Goal: Information Seeking & Learning: Learn about a topic

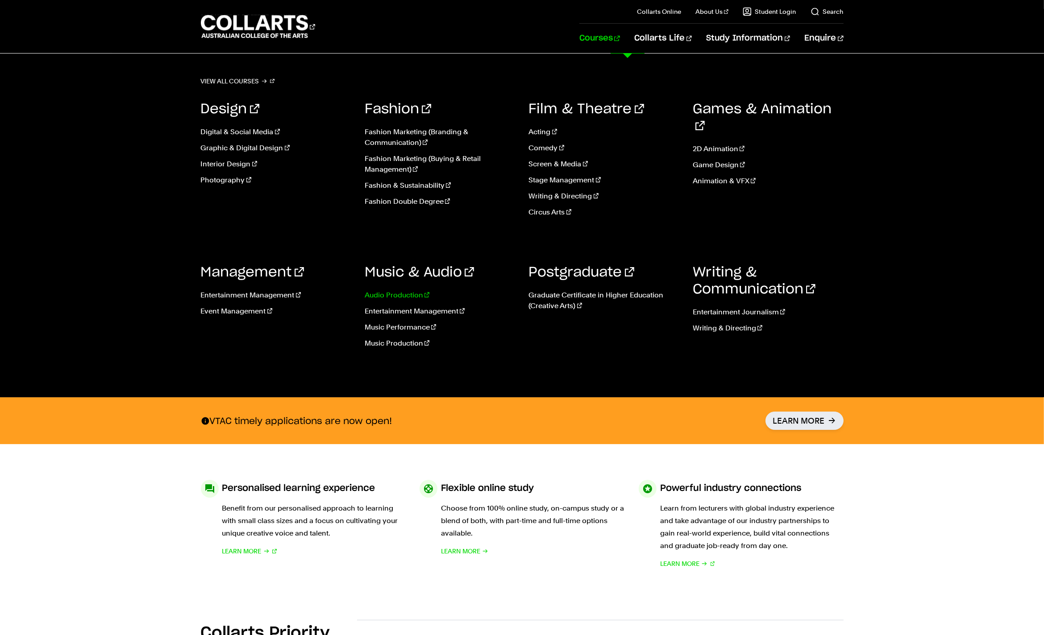
click at [409, 296] on link "Audio Production" at bounding box center [440, 295] width 151 height 11
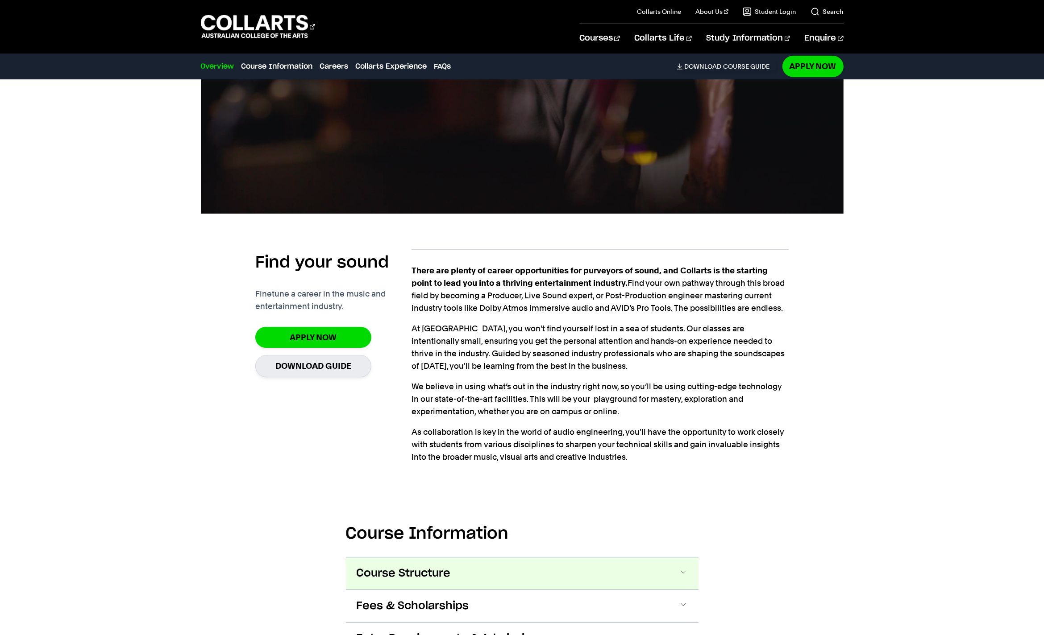
scroll to position [669, 0]
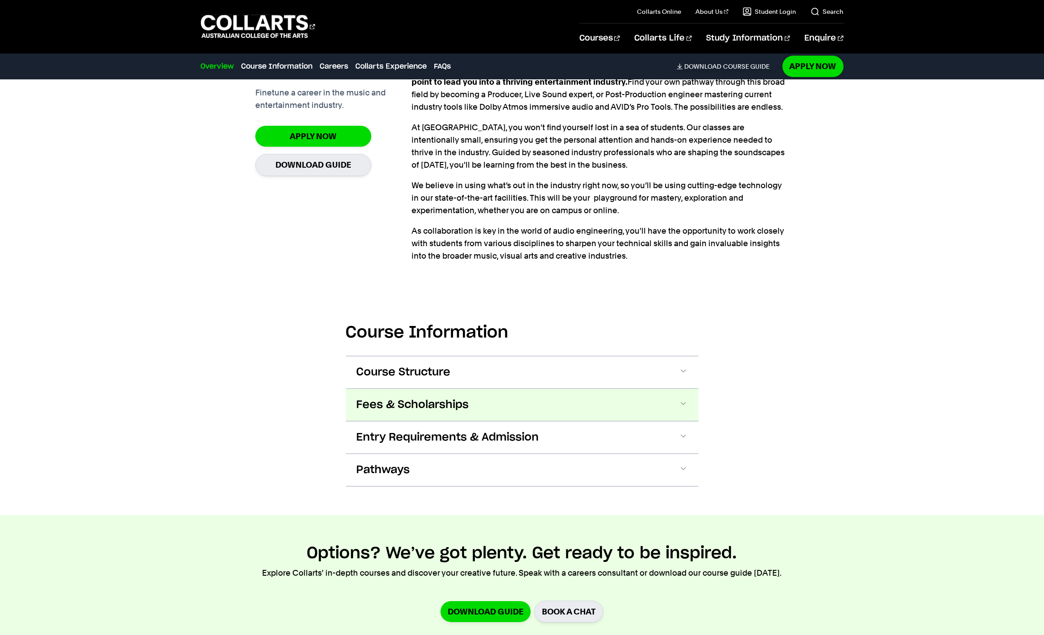
click at [439, 406] on span "Fees & Scholarships" at bounding box center [413, 405] width 112 height 14
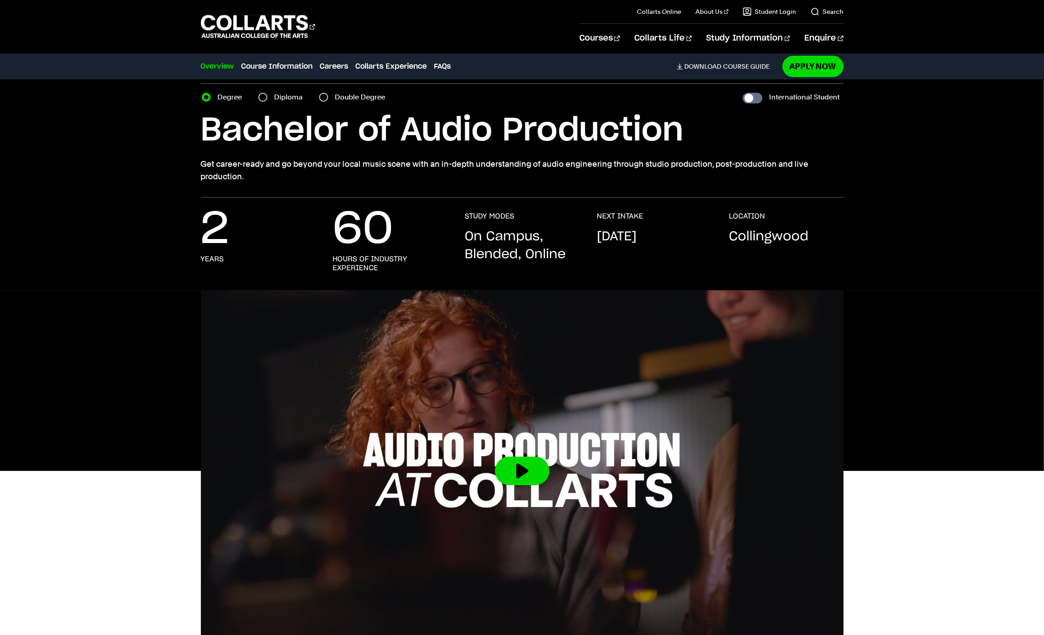
scroll to position [0, 0]
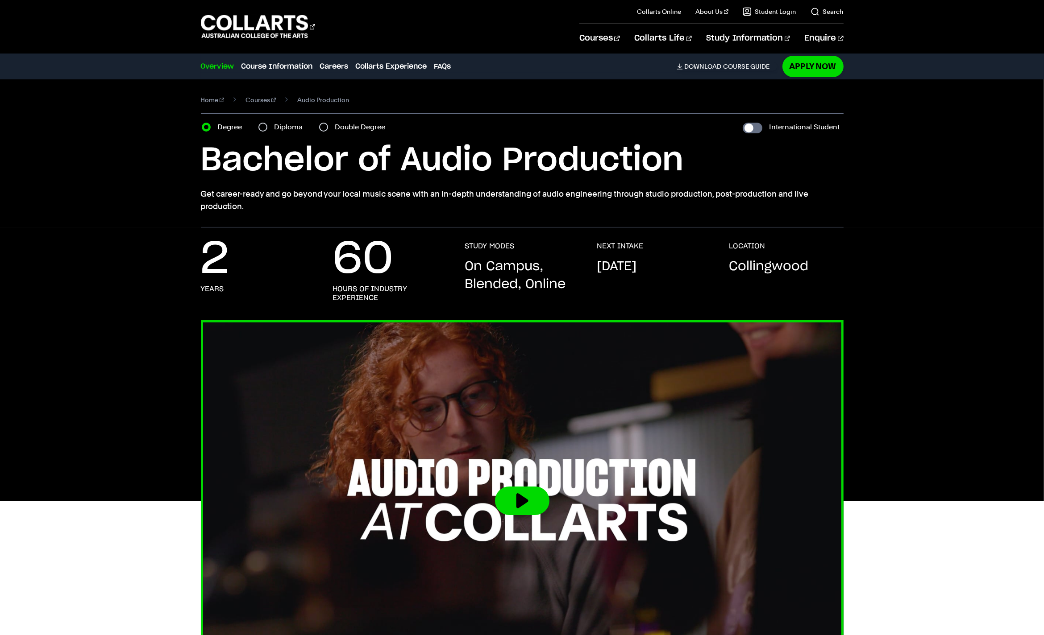
drag, startPoint x: 484, startPoint y: 375, endPoint x: 484, endPoint y: 368, distance: 7.6
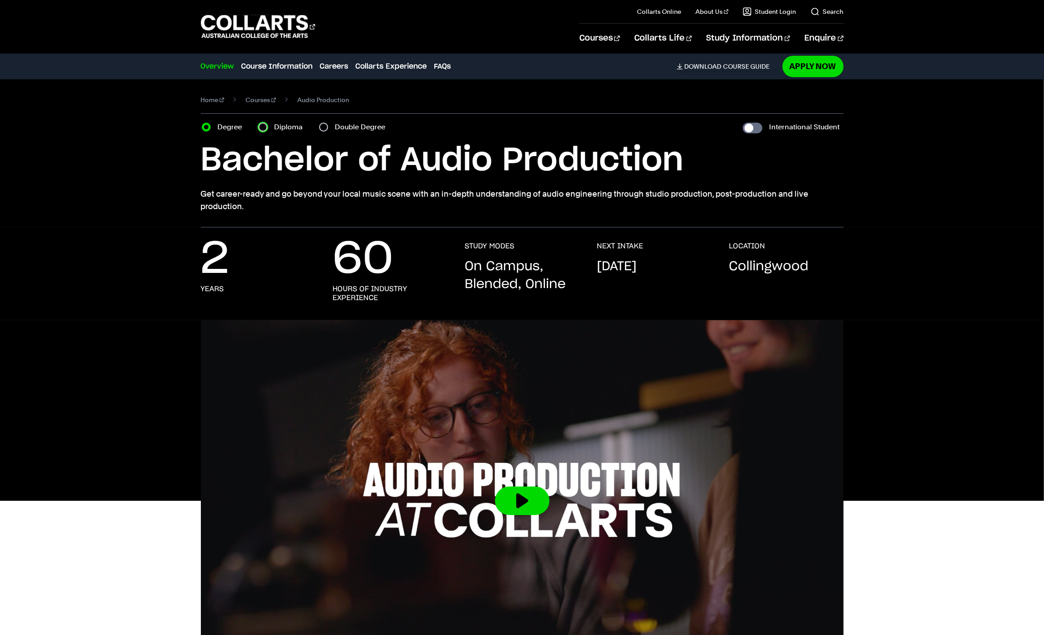
click at [263, 125] on input "Diploma" at bounding box center [262, 127] width 9 height 9
radio input "true"
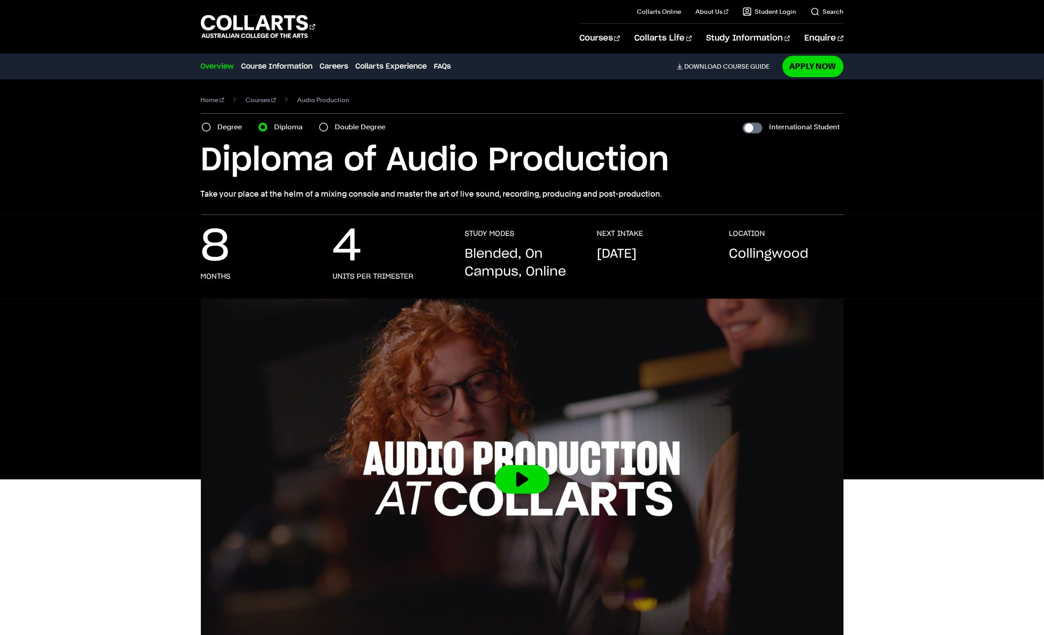
click at [345, 128] on label "Double Degree" at bounding box center [363, 127] width 56 height 12
click at [328, 128] on input "Double Degree" at bounding box center [323, 127] width 9 height 9
radio input "true"
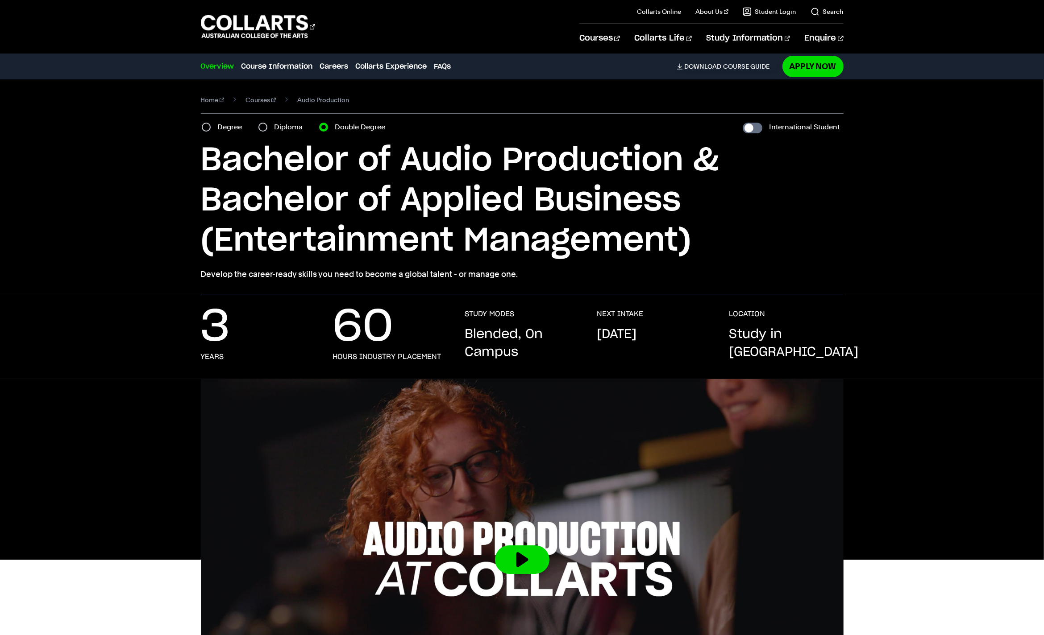
click at [285, 128] on label "Diploma" at bounding box center [291, 127] width 34 height 12
click at [267, 128] on input "Diploma" at bounding box center [262, 127] width 9 height 9
radio input "true"
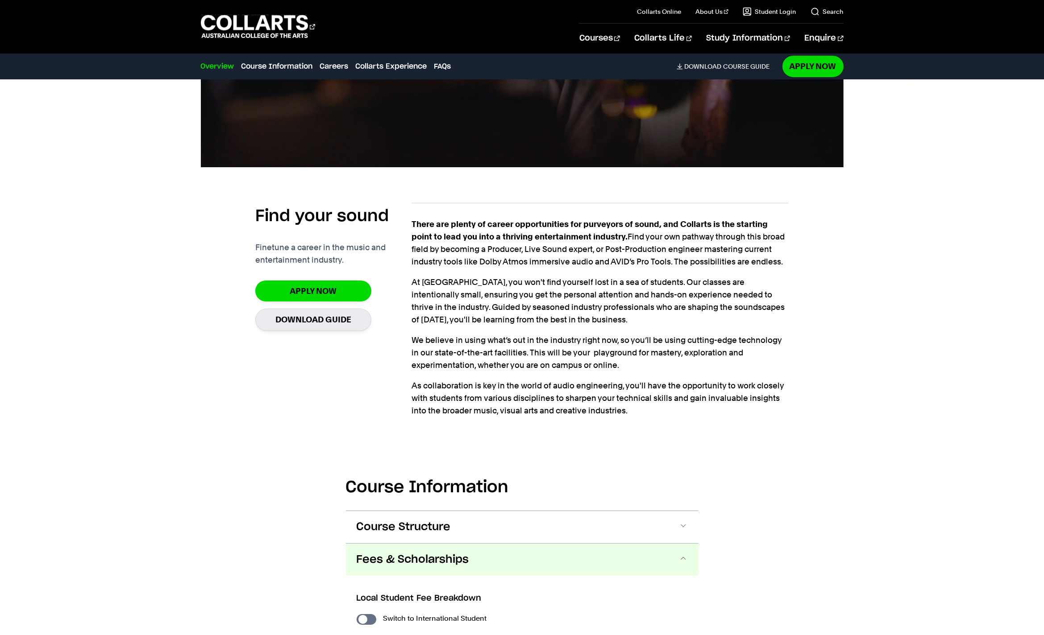
scroll to position [580, 0]
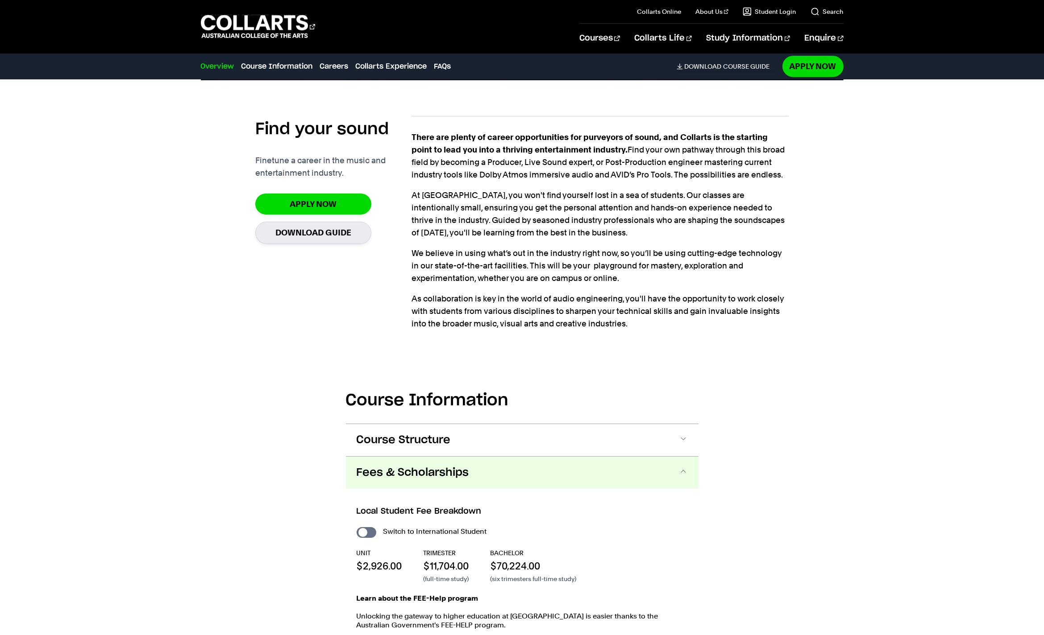
click at [0, 0] on span "Fees & Scholarships" at bounding box center [0, 0] width 0 height 0
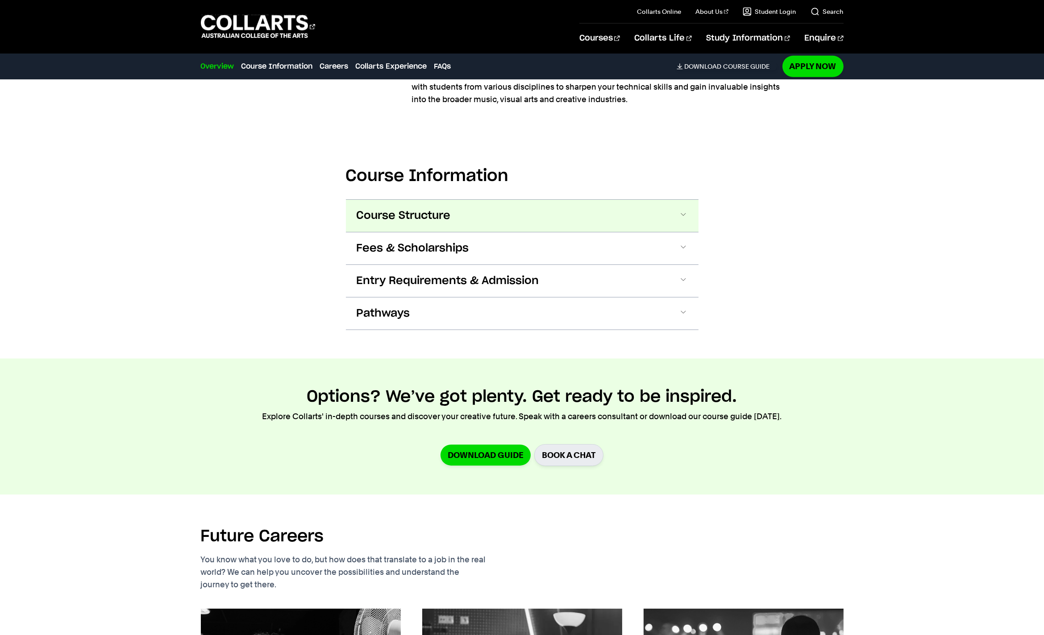
scroll to position [714, 0]
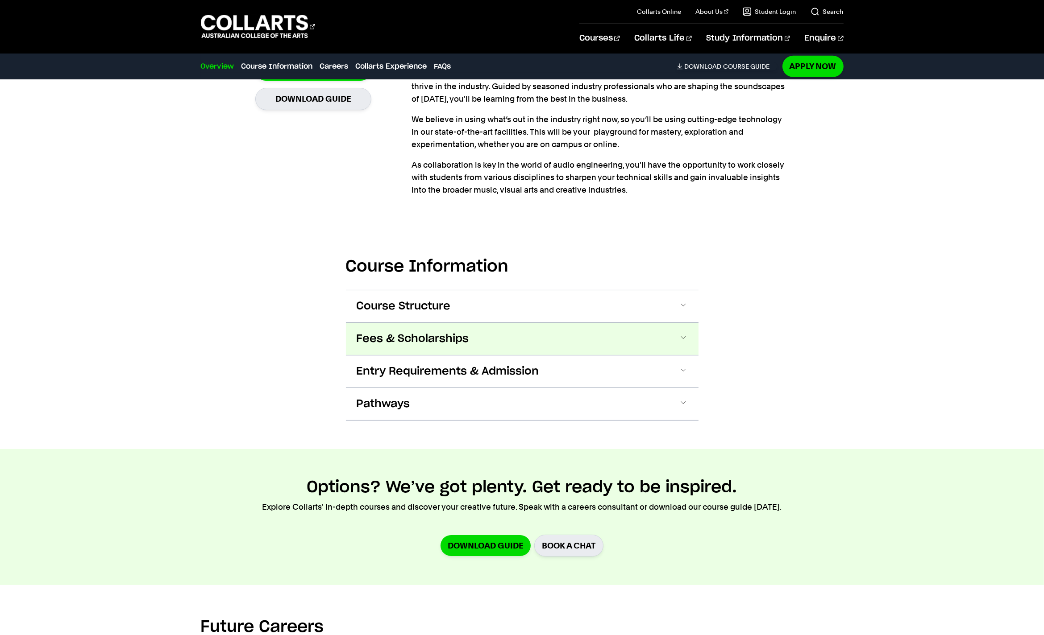
click at [0, 0] on span "Fees & Scholarships" at bounding box center [0, 0] width 0 height 0
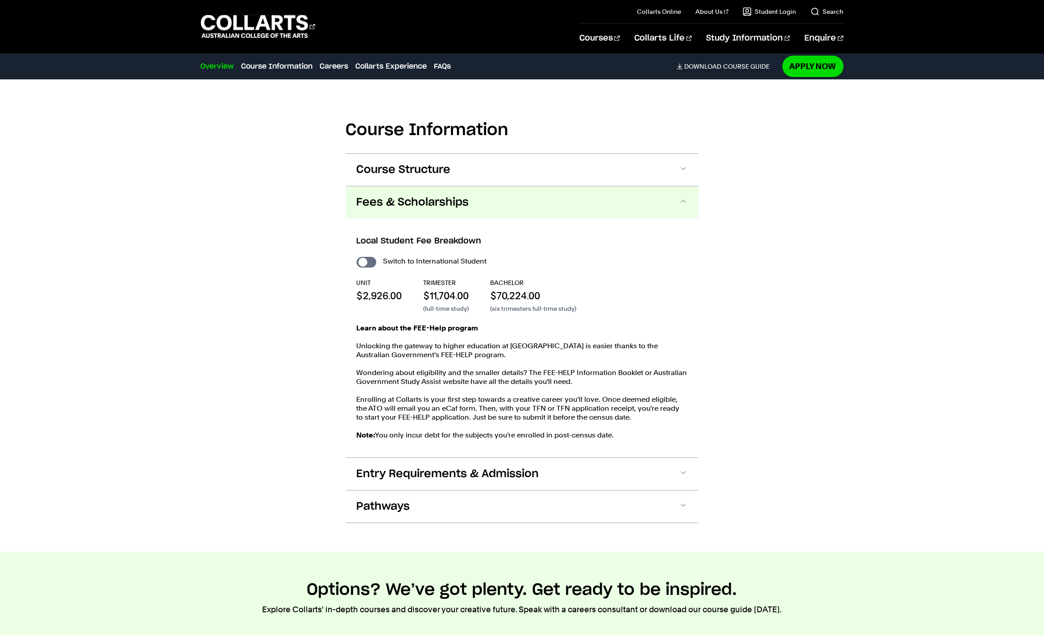
scroll to position [956, 0]
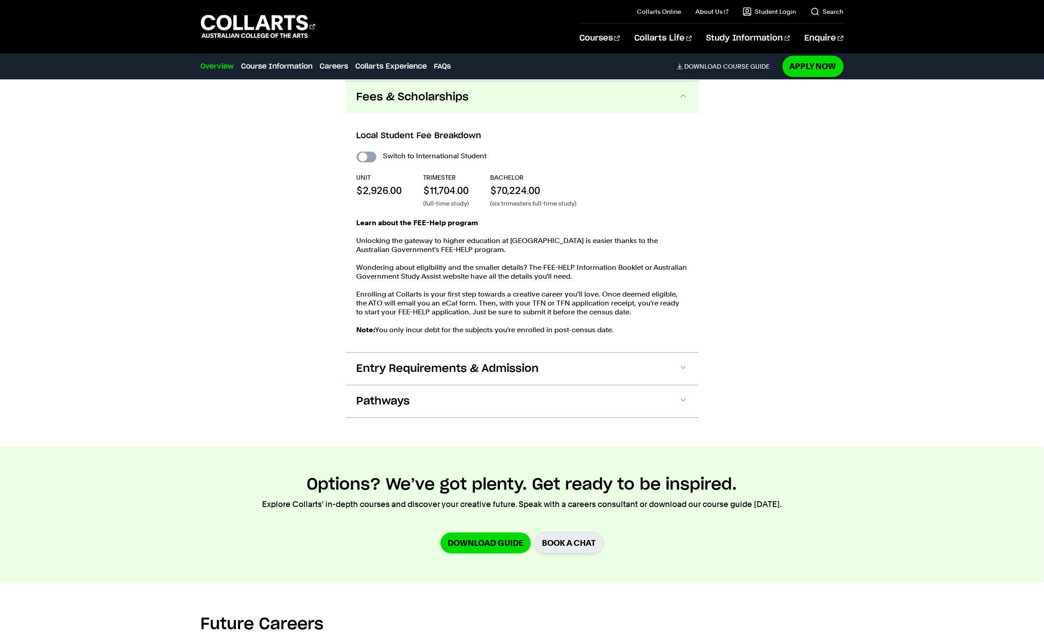
click at [0, 0] on input "International Student" at bounding box center [0, 0] width 0 height 0
checkbox input "true"
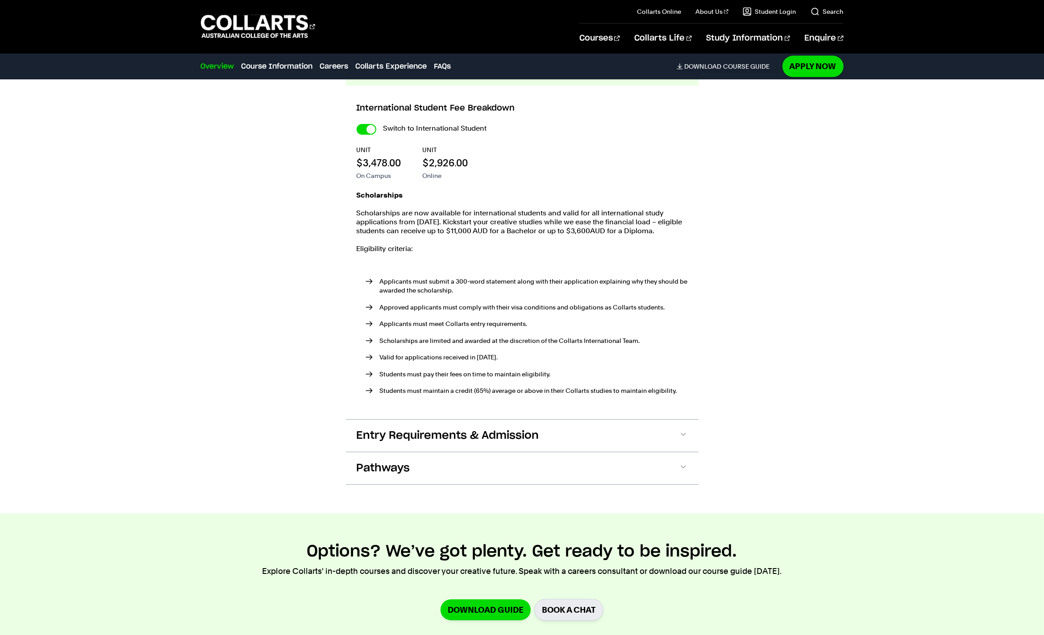
scroll to position [881, 0]
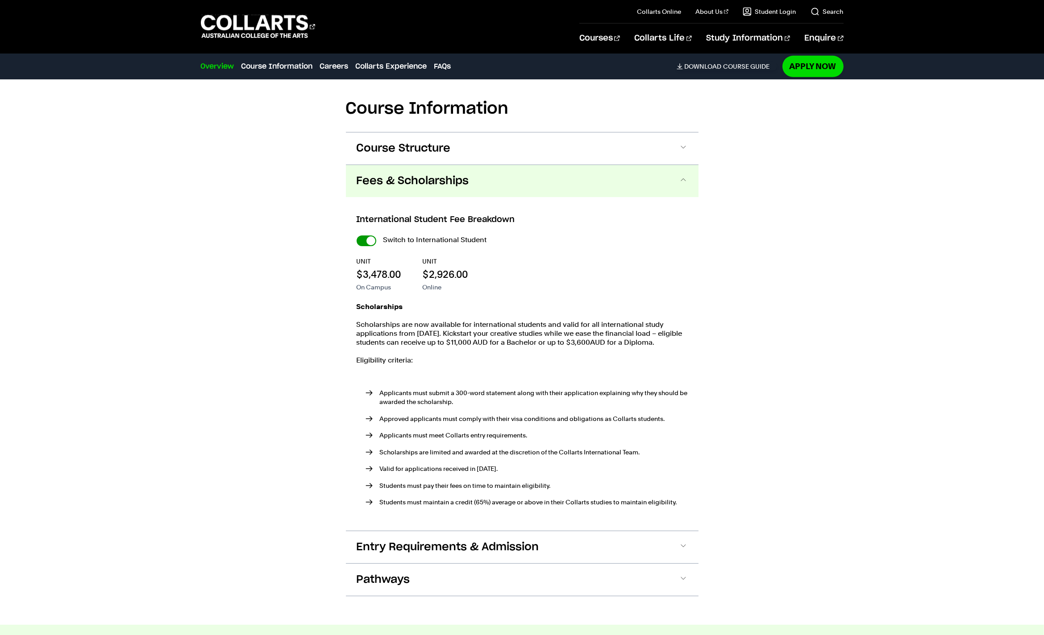
click at [0, 0] on input "International Student" at bounding box center [0, 0] width 0 height 0
checkbox input "false"
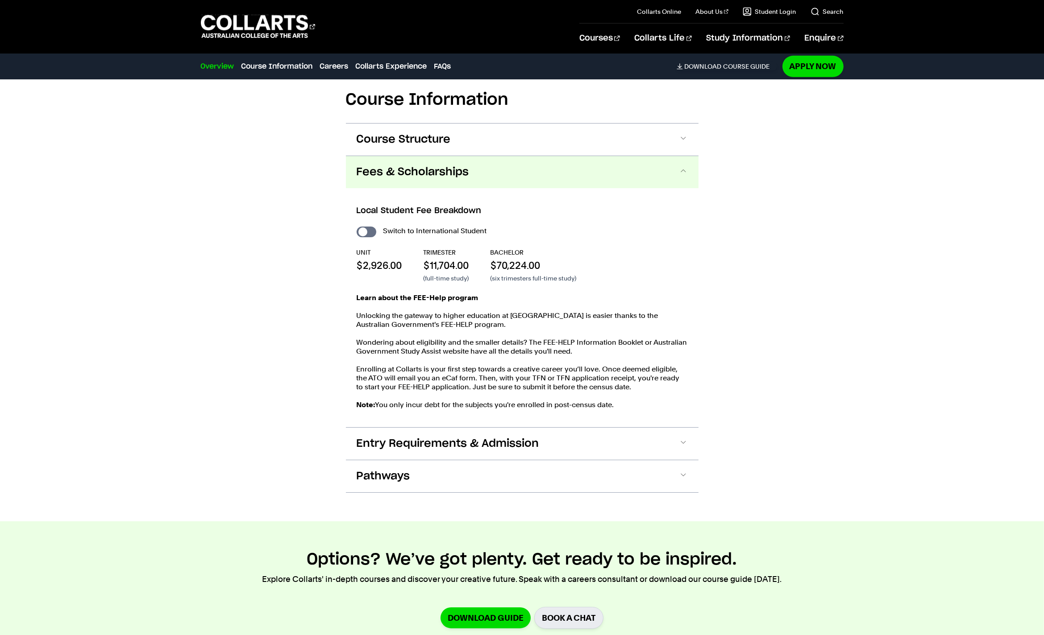
scroll to position [777, 0]
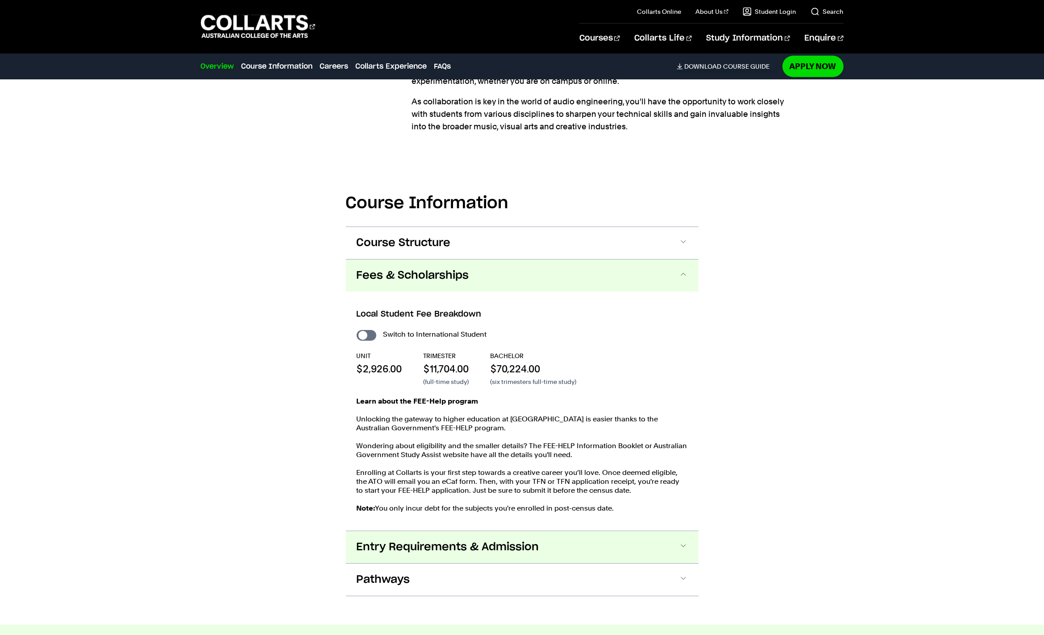
click at [0, 0] on span "Entry Requirements & Admission" at bounding box center [0, 0] width 0 height 0
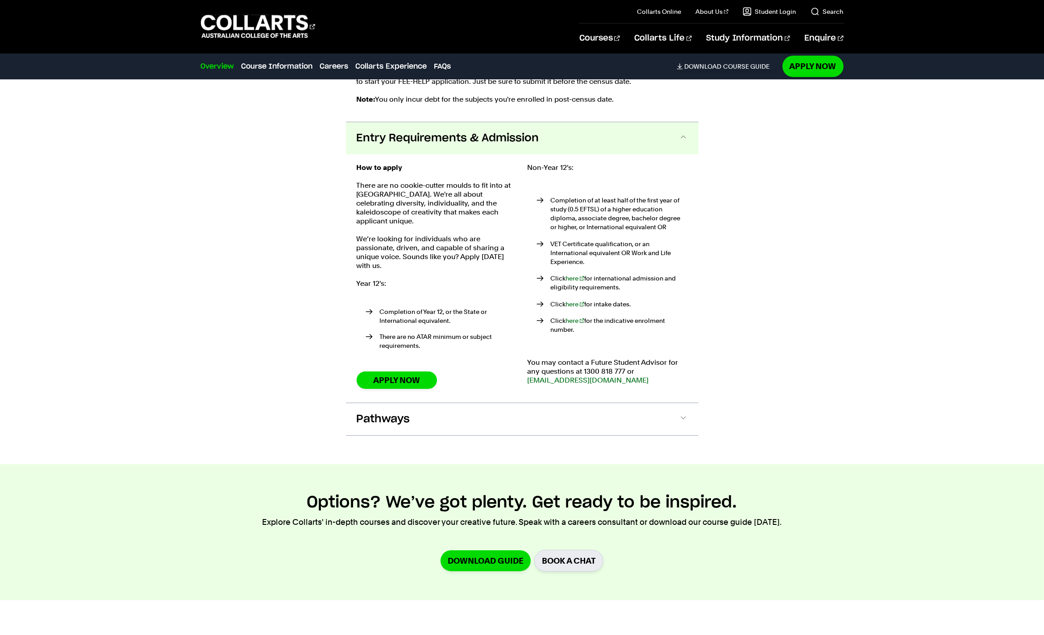
scroll to position [1228, 0]
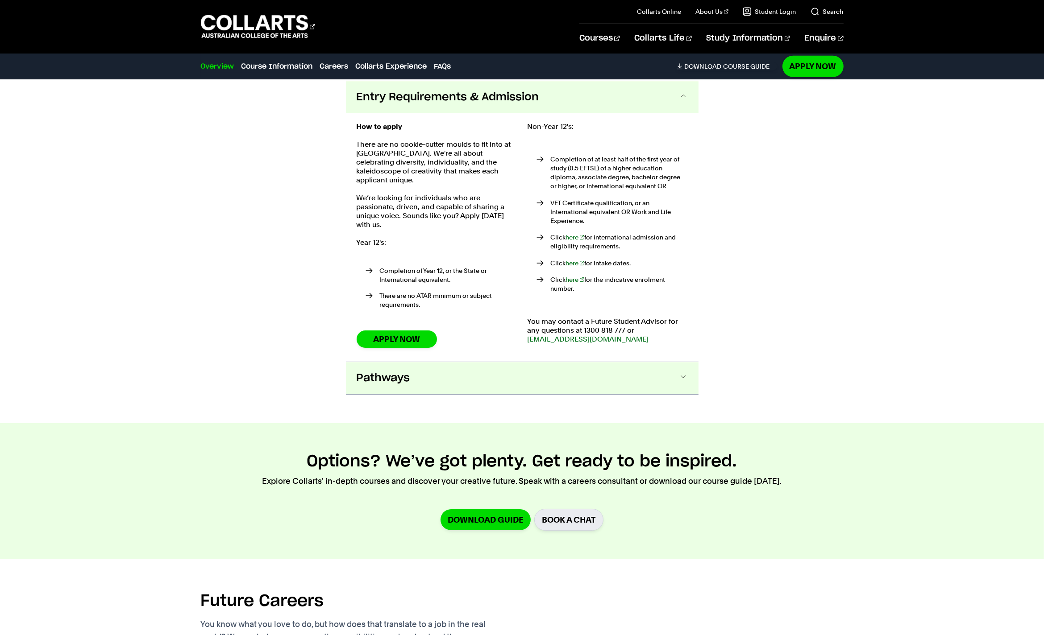
click at [0, 0] on span "Pathways" at bounding box center [0, 0] width 0 height 0
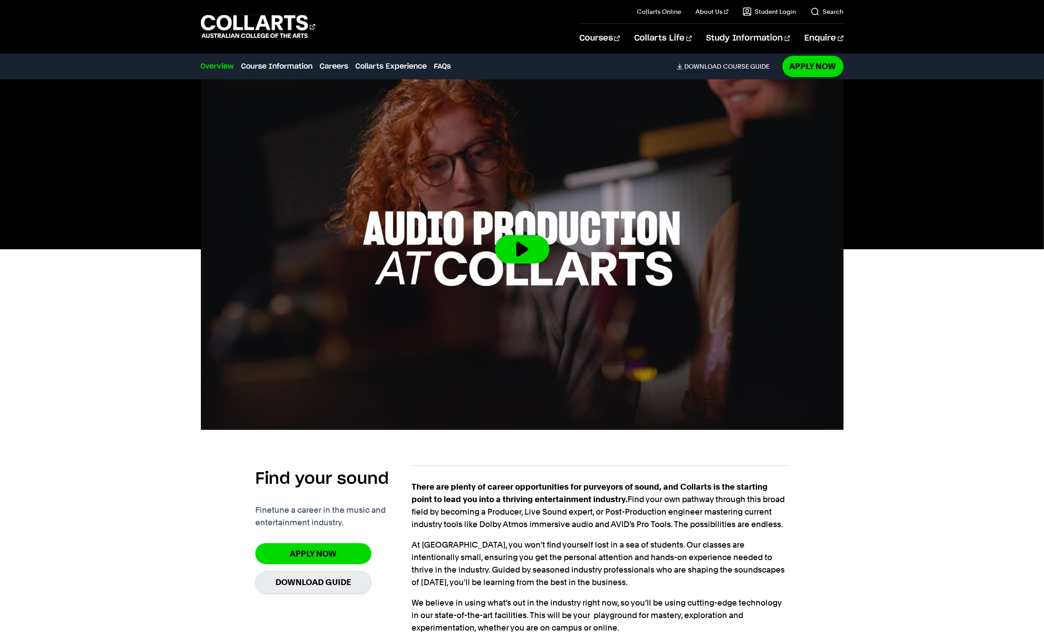
scroll to position [250, 0]
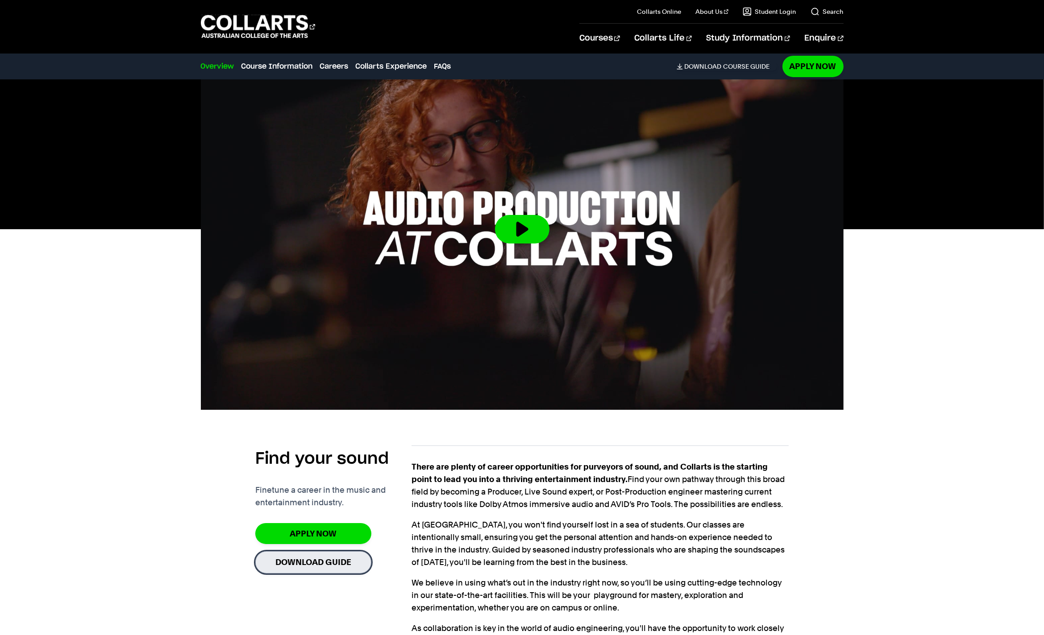
click at [311, 566] on link "Download Guide" at bounding box center [313, 563] width 116 height 22
click at [712, 64] on span "Download" at bounding box center [703, 66] width 37 height 8
